Goal: Task Accomplishment & Management: Manage account settings

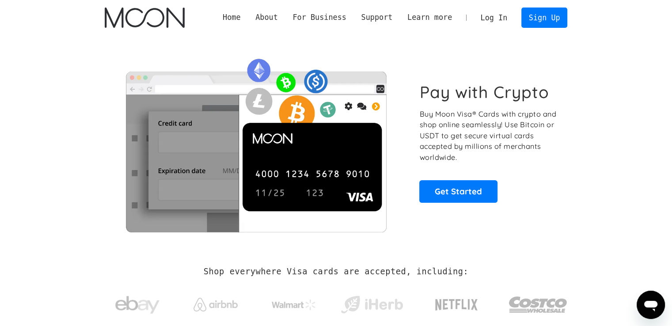
click at [503, 11] on link "Log In" at bounding box center [494, 17] width 42 height 19
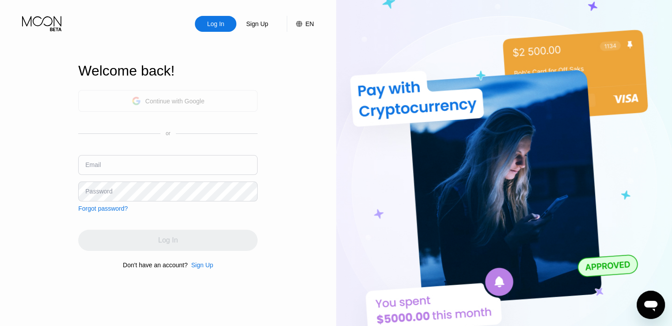
click at [154, 94] on div "Continue with Google" at bounding box center [168, 101] width 73 height 14
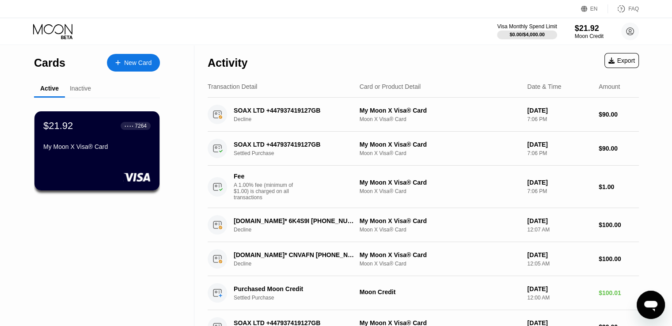
click at [76, 122] on div "$21.92 ● ● ● ● 7264" at bounding box center [96, 125] width 107 height 11
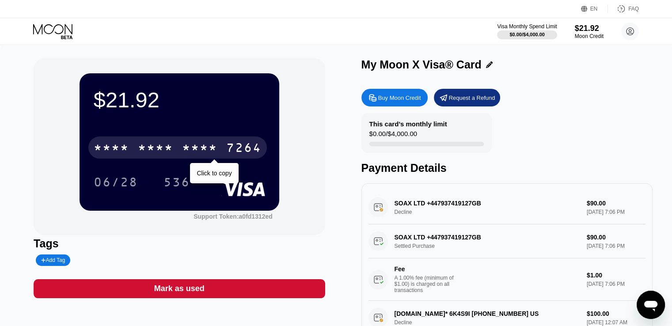
click at [190, 148] on div "* * * *" at bounding box center [199, 149] width 35 height 14
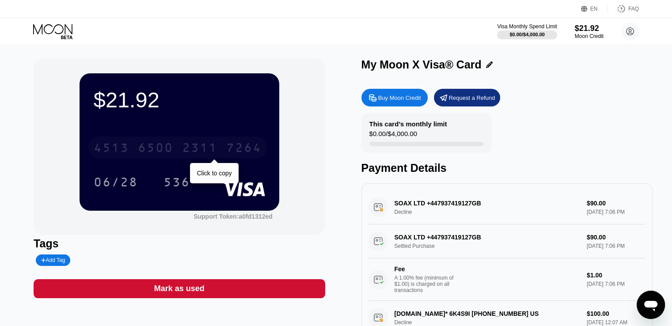
click at [232, 149] on div "7264" at bounding box center [243, 149] width 35 height 14
